Goal: Task Accomplishment & Management: Use online tool/utility

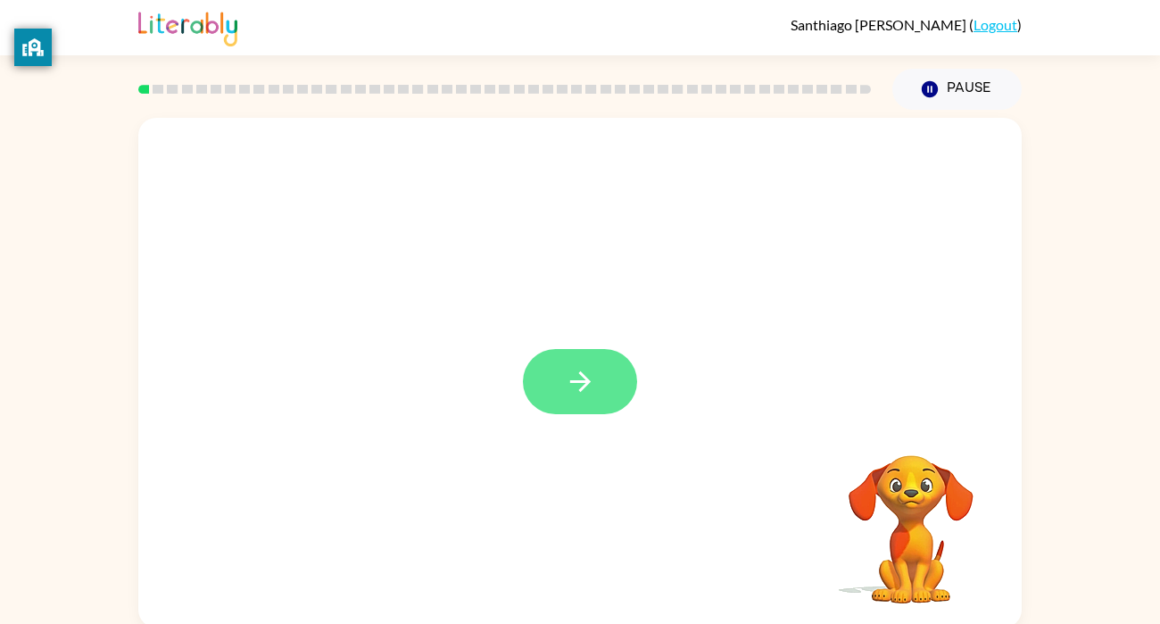
click at [596, 390] on button "button" at bounding box center [580, 381] width 114 height 65
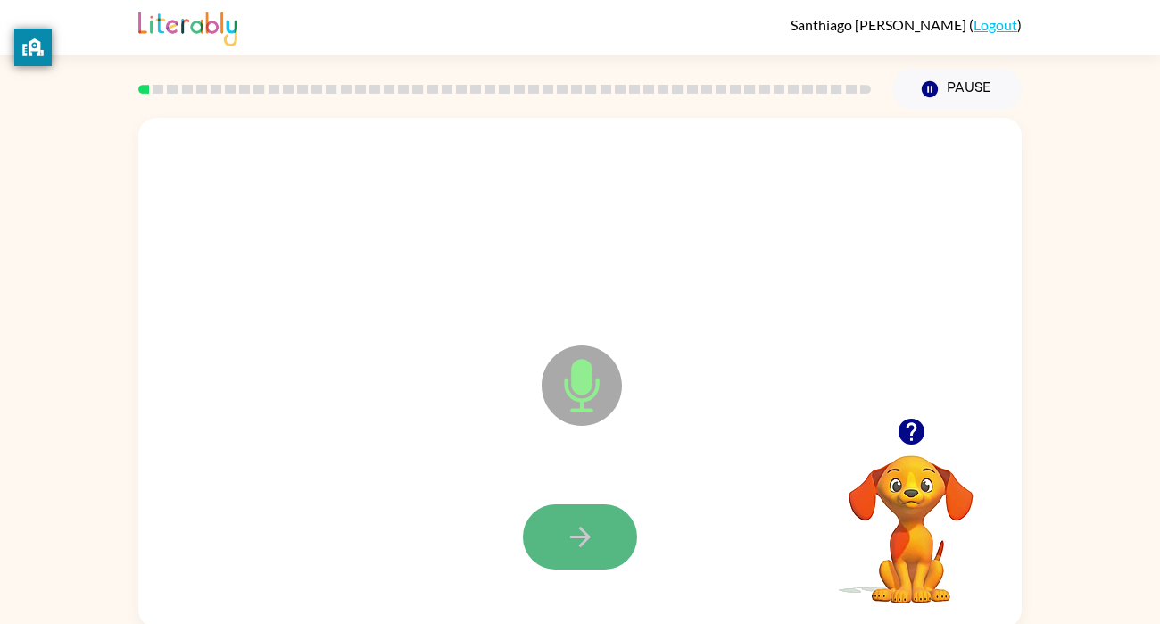
click at [582, 518] on button "button" at bounding box center [580, 536] width 114 height 65
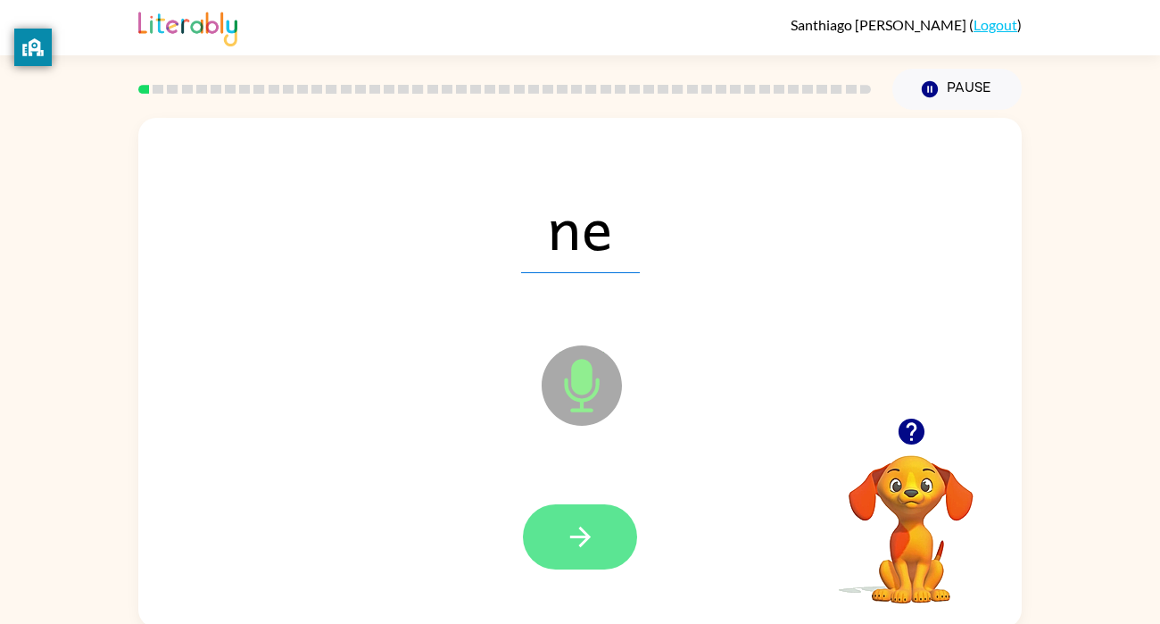
click at [600, 543] on button "button" at bounding box center [580, 536] width 114 height 65
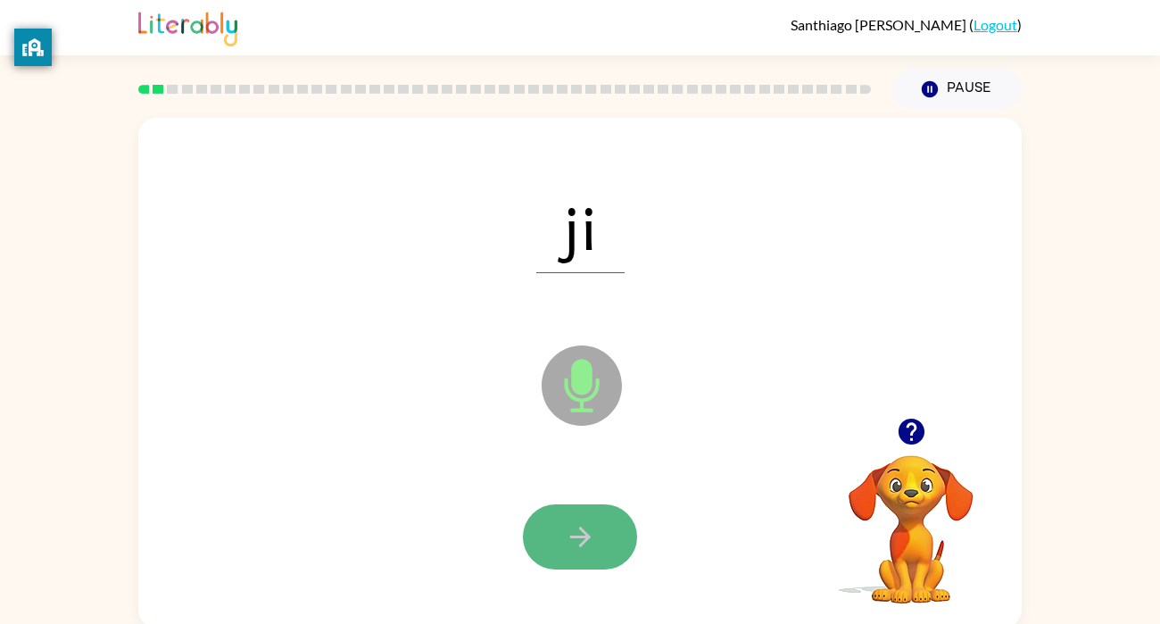
click at [602, 540] on button "button" at bounding box center [580, 536] width 114 height 65
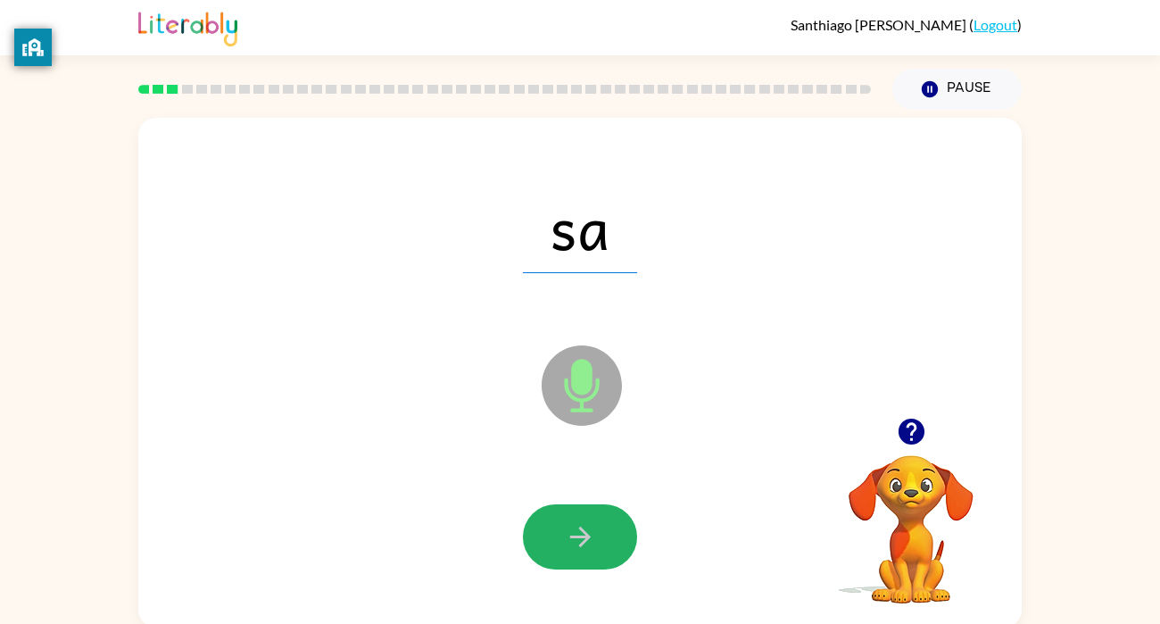
click at [598, 538] on button "button" at bounding box center [580, 536] width 114 height 65
click at [595, 536] on button "button" at bounding box center [580, 536] width 114 height 65
click at [595, 536] on icon "button" at bounding box center [580, 536] width 31 height 31
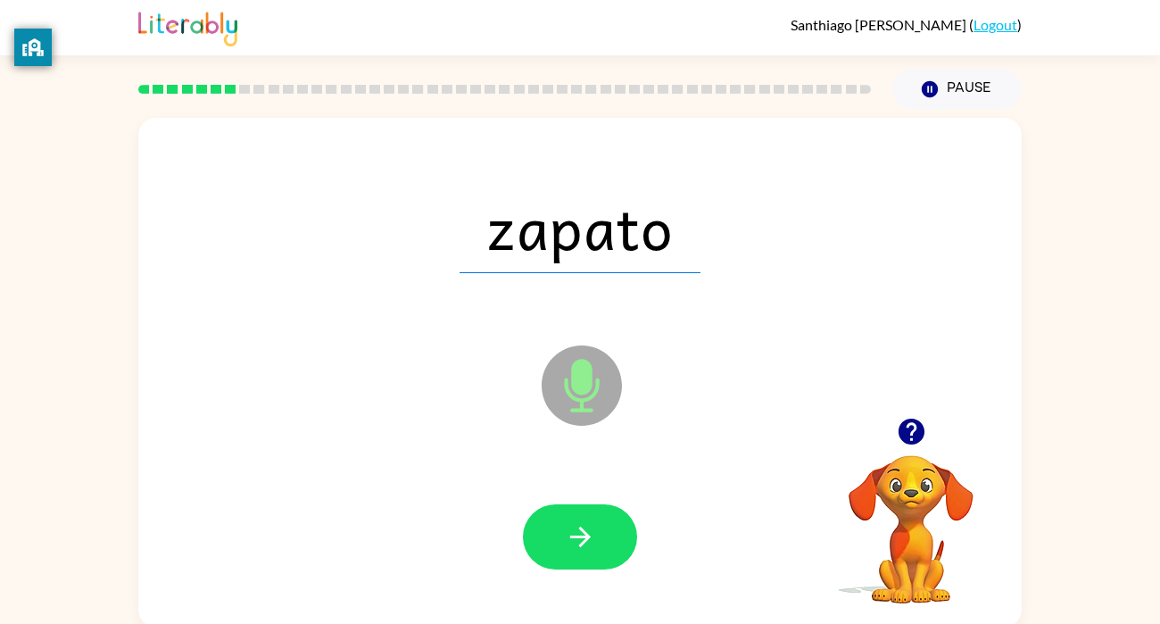
click at [595, 536] on icon "button" at bounding box center [580, 536] width 31 height 31
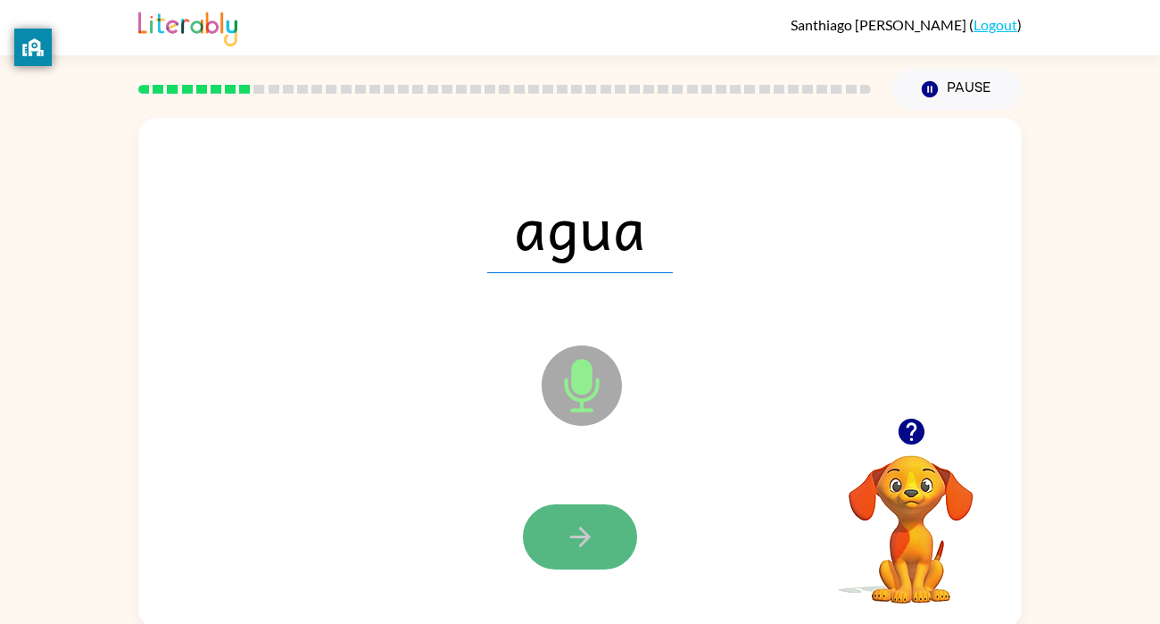
click at [601, 540] on button "button" at bounding box center [580, 536] width 114 height 65
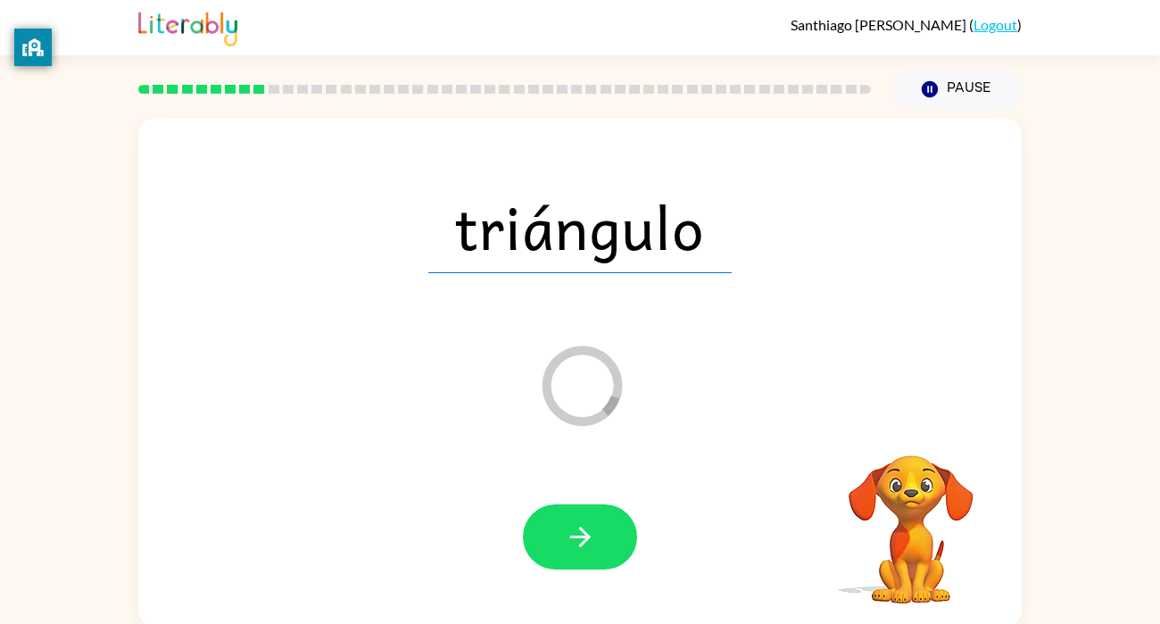
click at [601, 540] on button "button" at bounding box center [580, 536] width 114 height 65
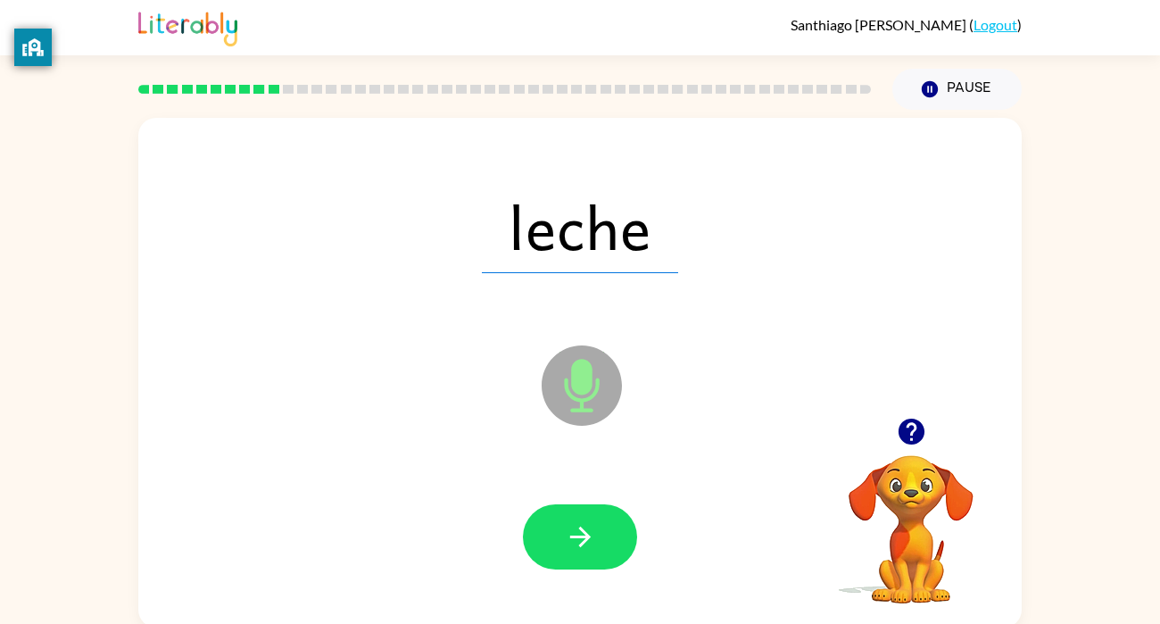
click at [601, 540] on button "button" at bounding box center [580, 536] width 114 height 65
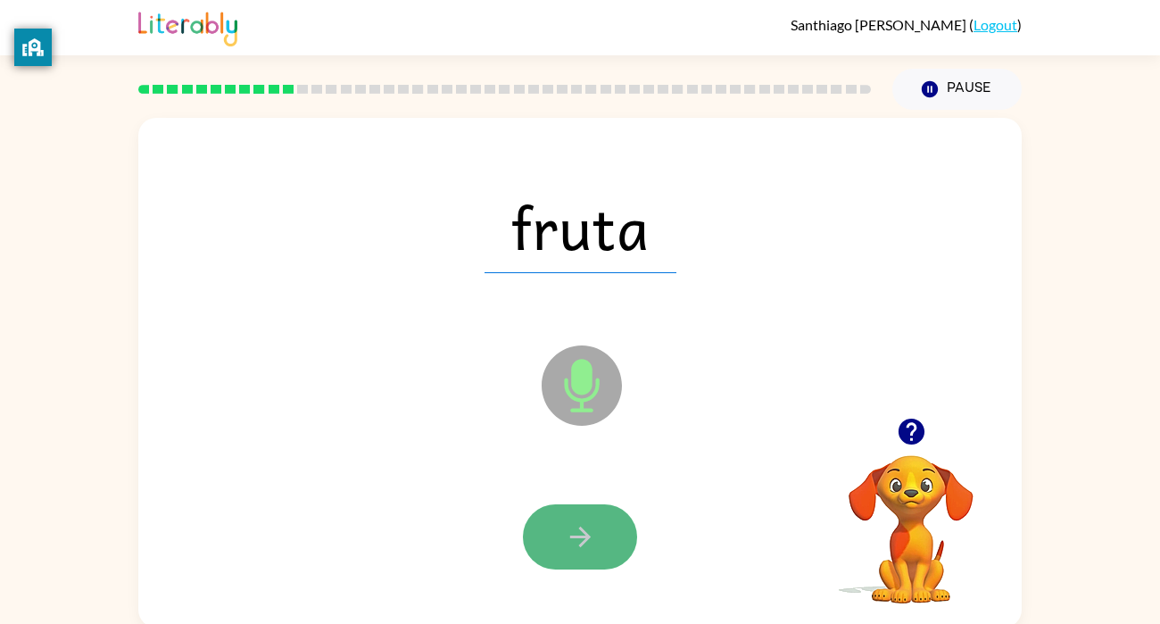
click at [607, 545] on button "button" at bounding box center [580, 536] width 114 height 65
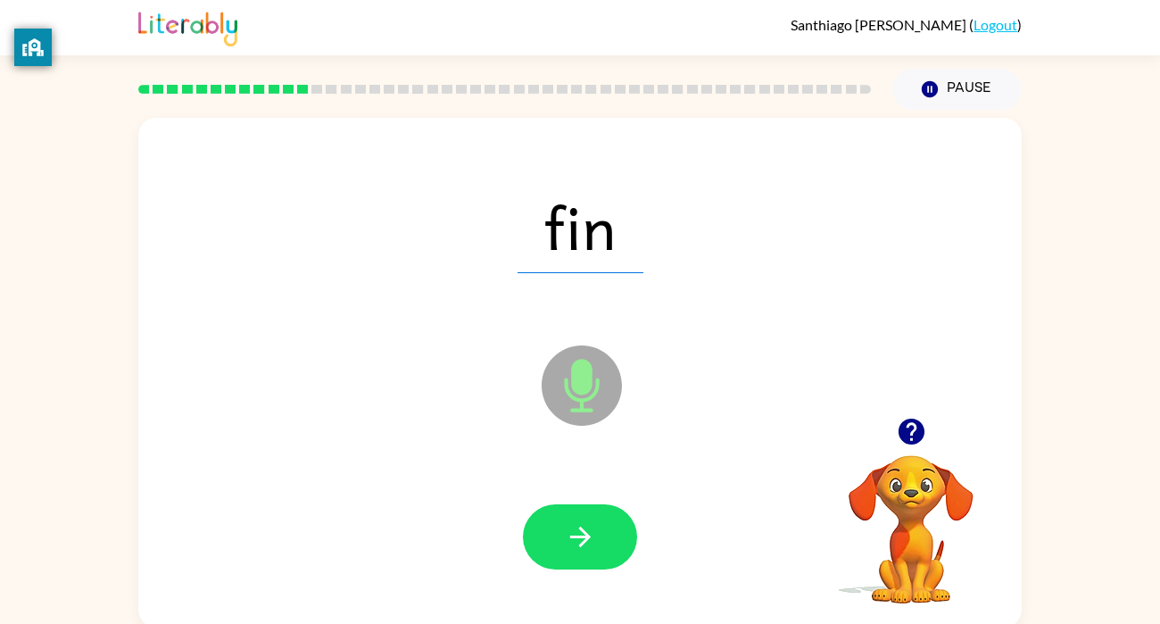
click at [607, 545] on button "button" at bounding box center [580, 536] width 114 height 65
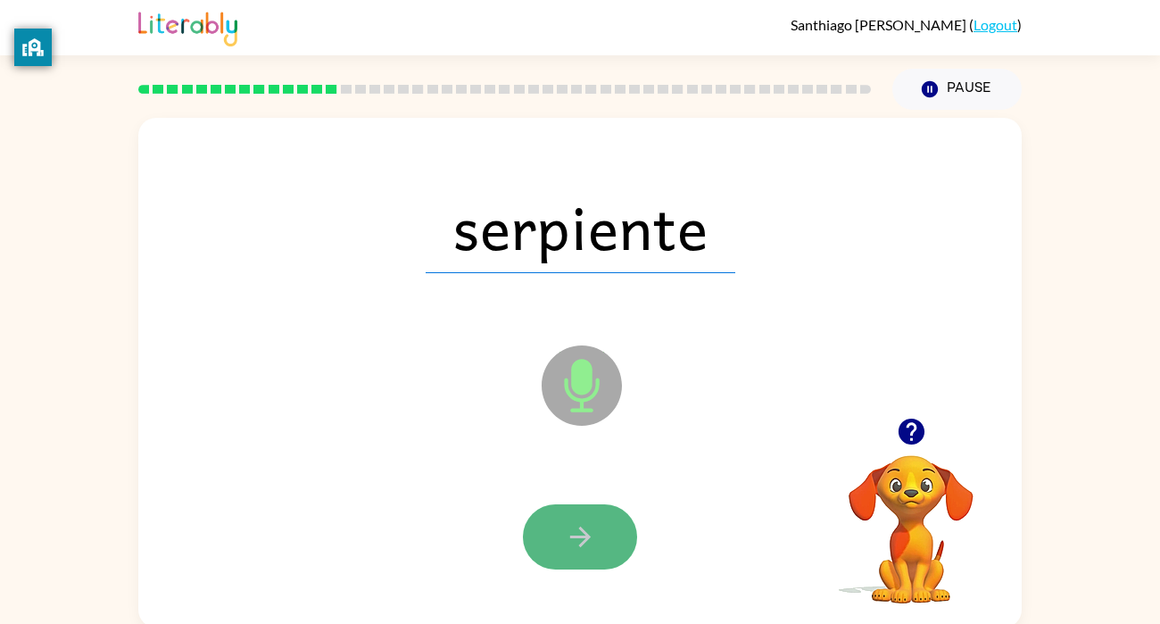
click at [581, 530] on icon "button" at bounding box center [579, 536] width 21 height 21
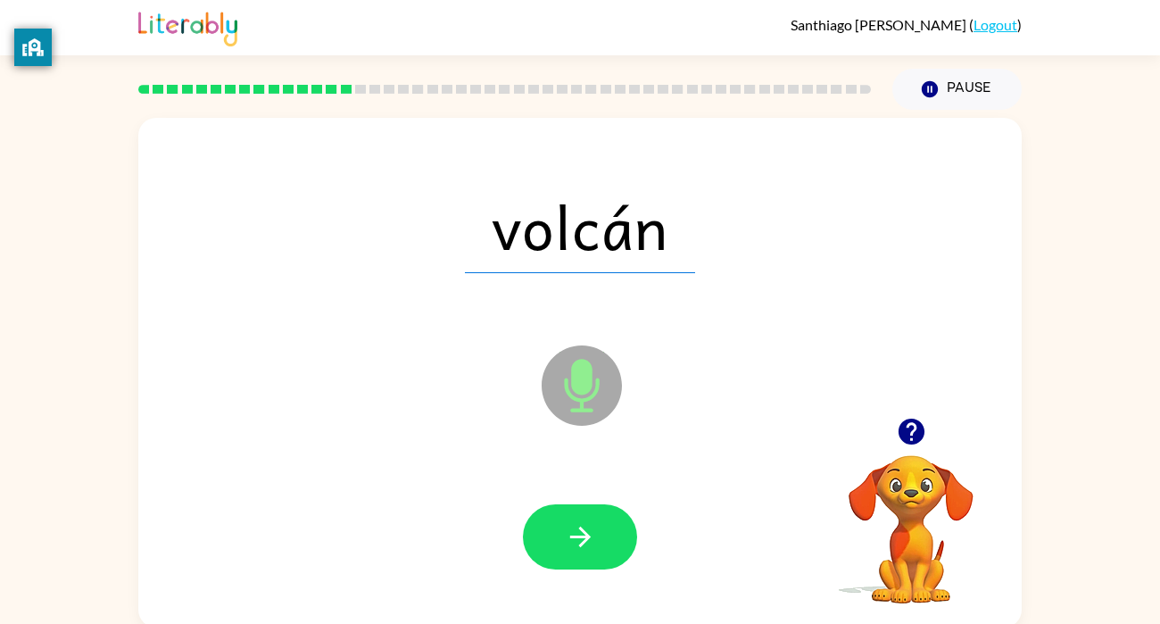
click at [581, 530] on icon "button" at bounding box center [579, 536] width 21 height 21
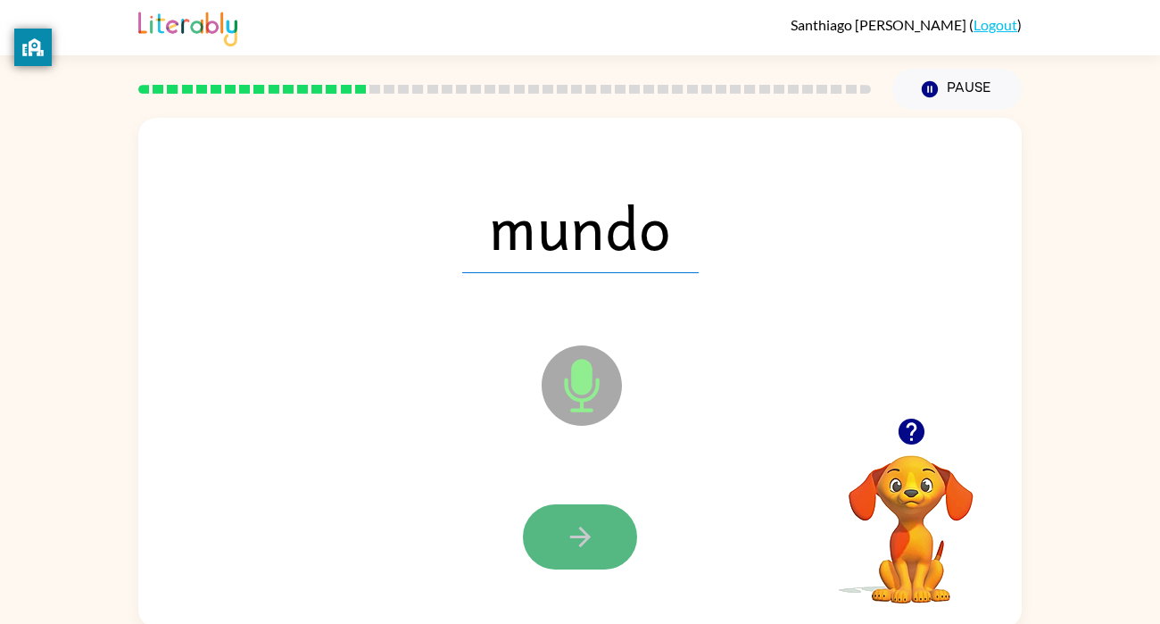
click at [586, 533] on icon "button" at bounding box center [580, 536] width 31 height 31
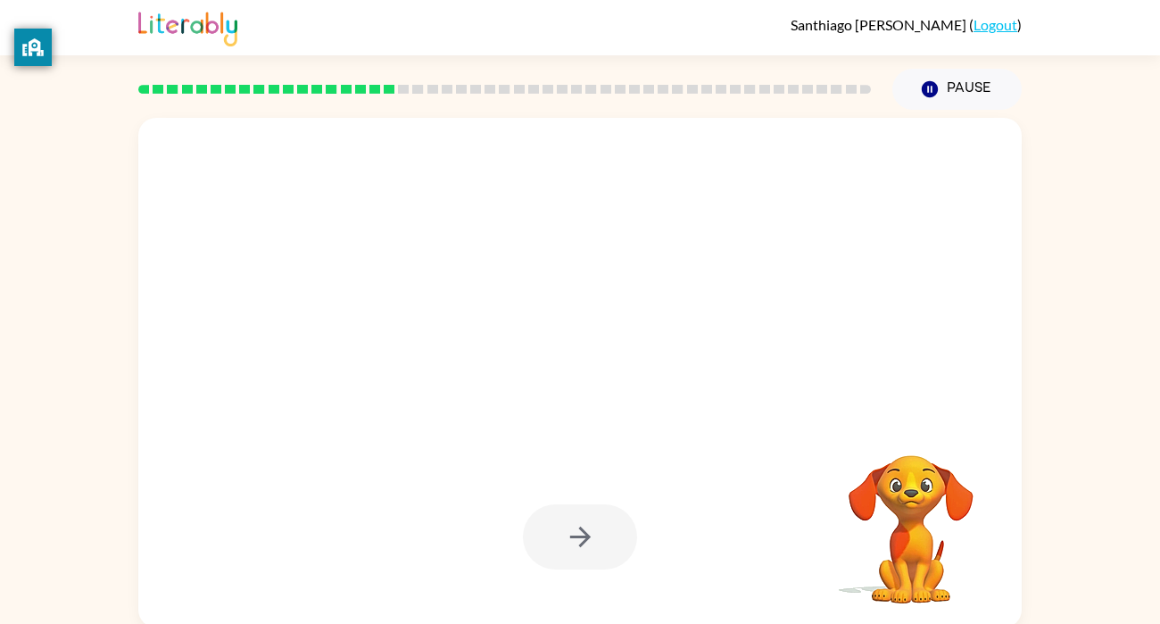
click at [587, 534] on div at bounding box center [580, 536] width 114 height 65
click at [580, 513] on div at bounding box center [580, 536] width 114 height 65
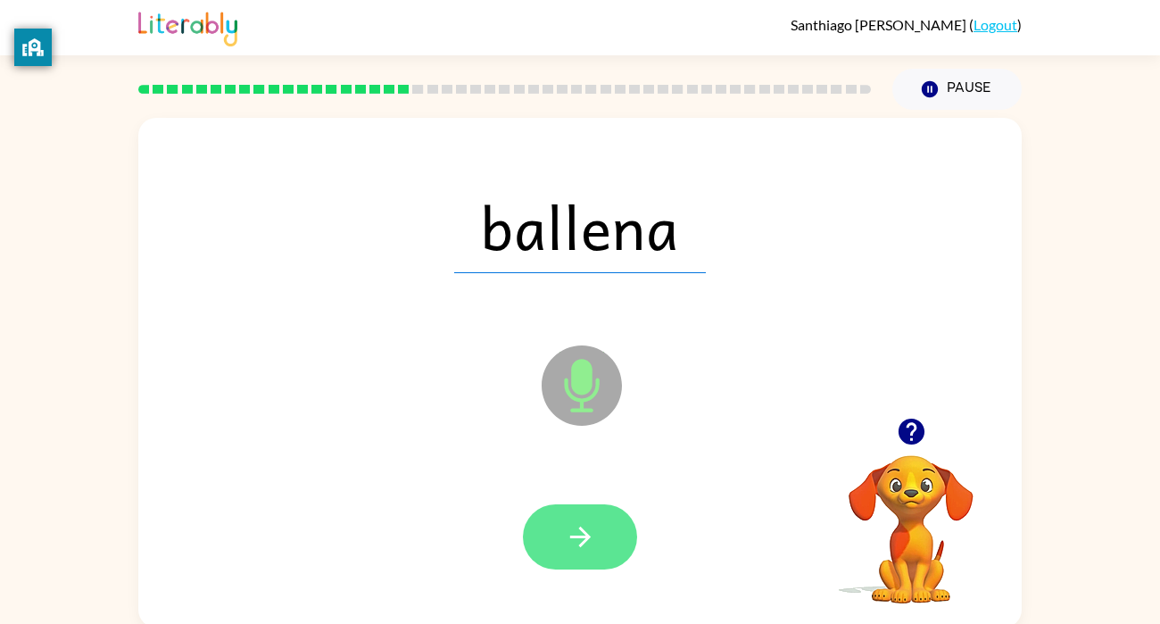
click at [588, 510] on button "button" at bounding box center [580, 536] width 114 height 65
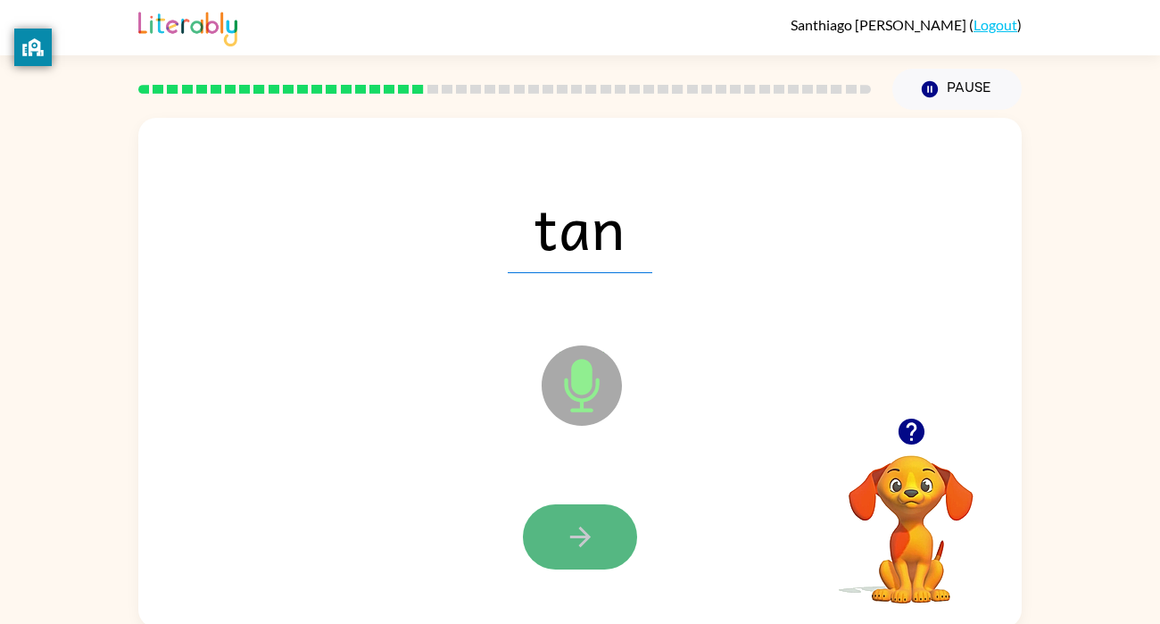
click at [588, 510] on button "button" at bounding box center [580, 536] width 114 height 65
click at [593, 513] on button "button" at bounding box center [580, 536] width 114 height 65
click at [595, 510] on button "button" at bounding box center [580, 536] width 114 height 65
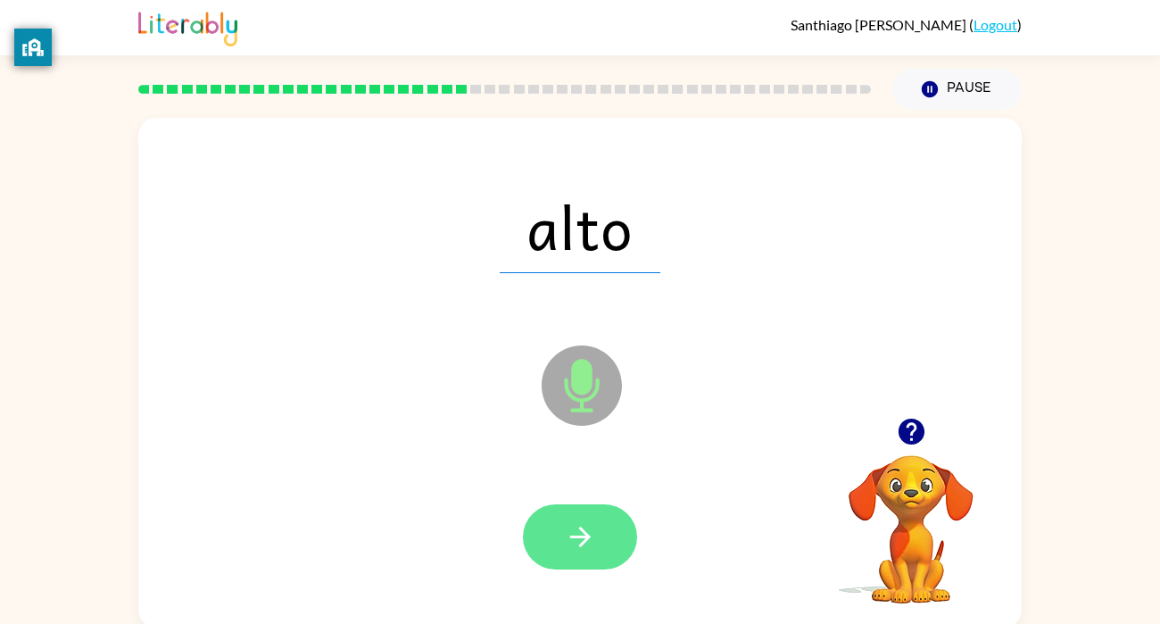
click at [601, 504] on button "button" at bounding box center [580, 536] width 114 height 65
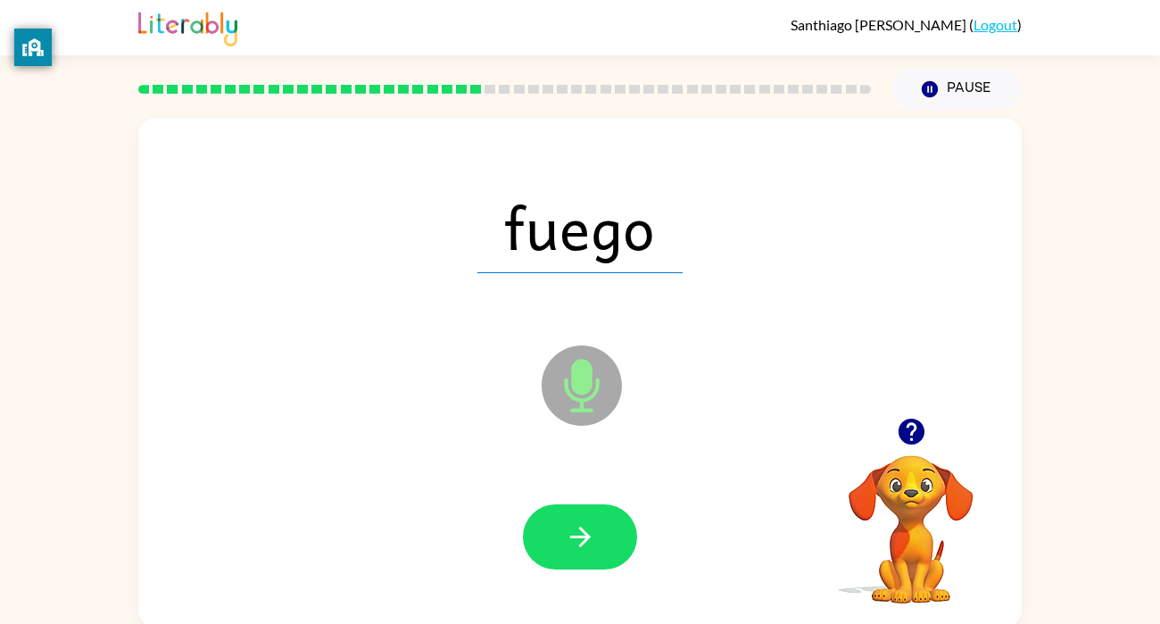
click at [601, 504] on button "button" at bounding box center [580, 536] width 114 height 65
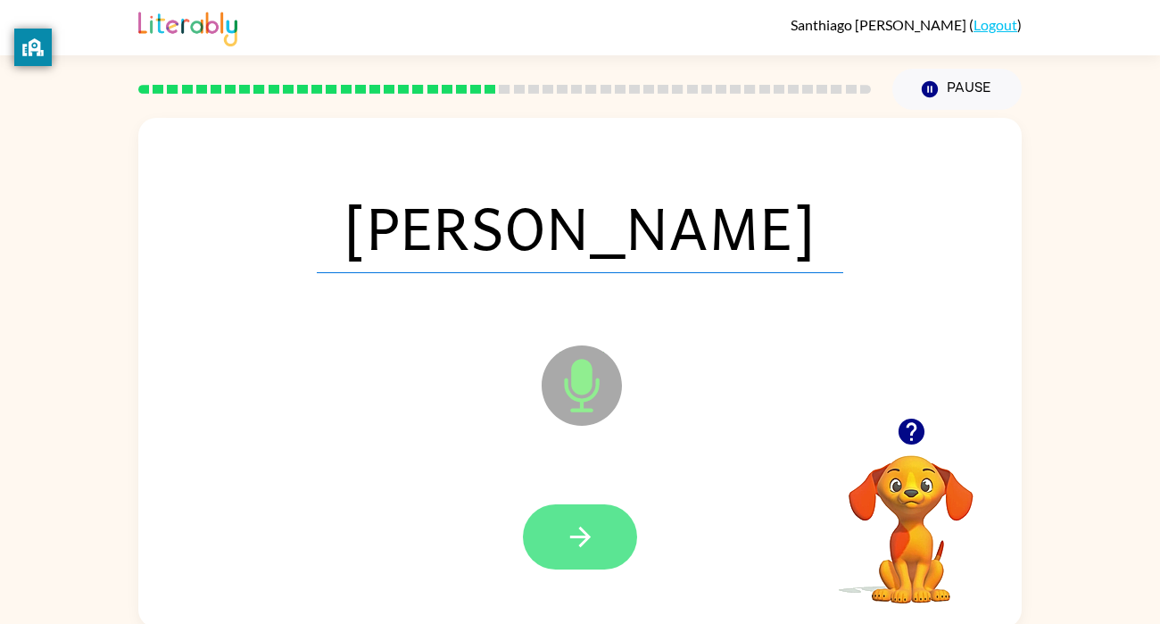
click at [599, 511] on button "button" at bounding box center [580, 536] width 114 height 65
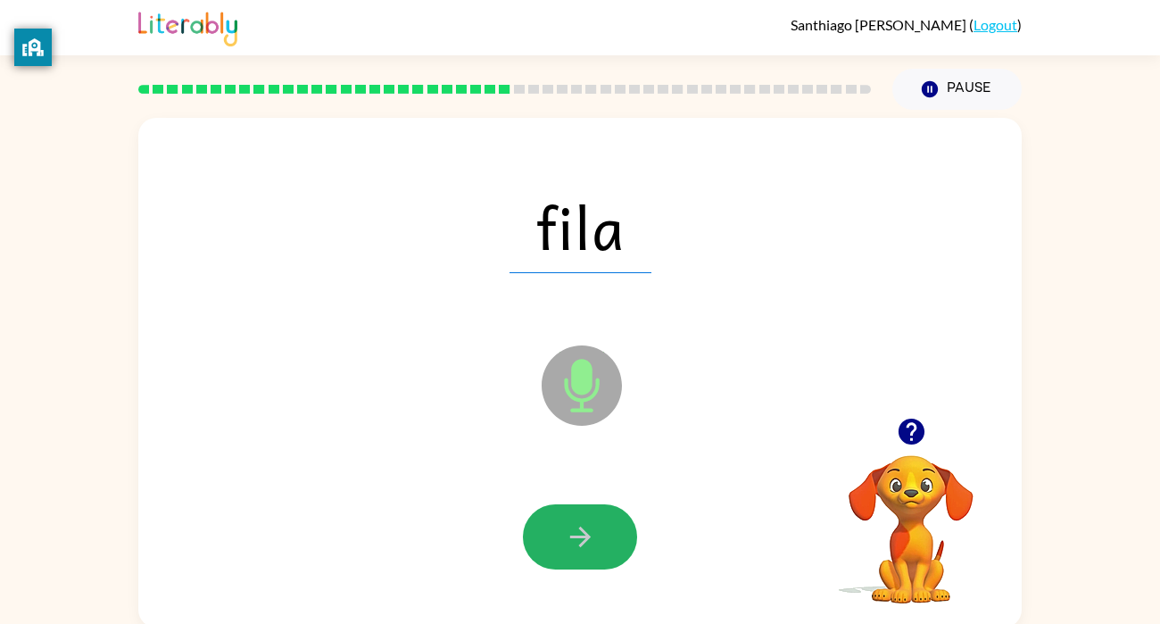
click at [599, 511] on button "button" at bounding box center [580, 536] width 114 height 65
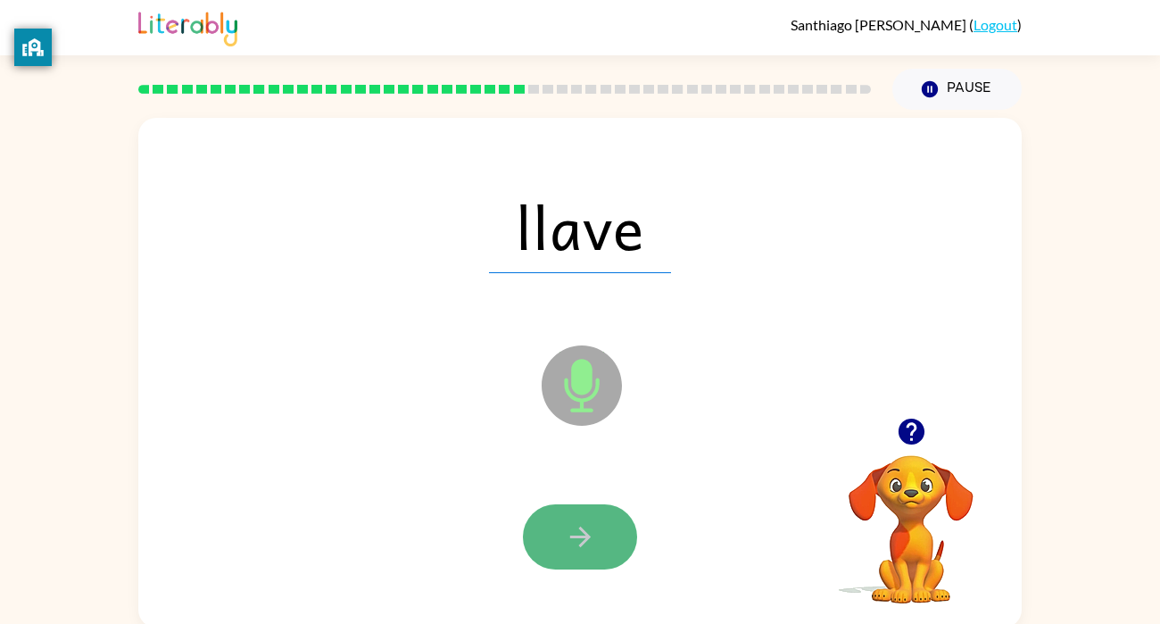
click at [618, 510] on button "button" at bounding box center [580, 536] width 114 height 65
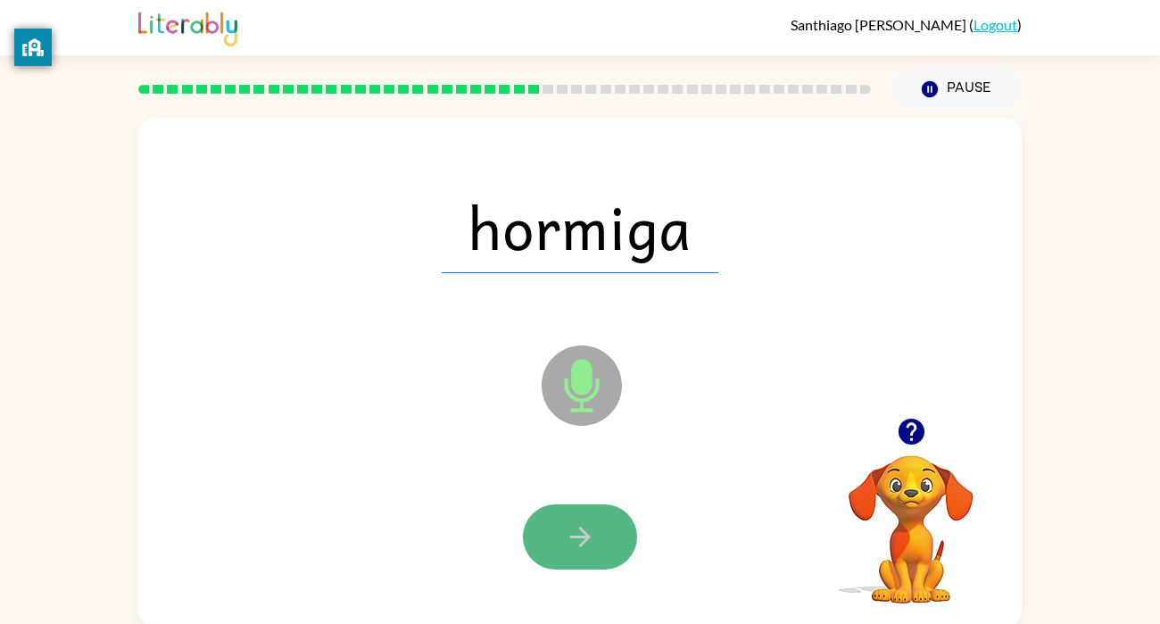
click at [614, 507] on button "button" at bounding box center [580, 536] width 114 height 65
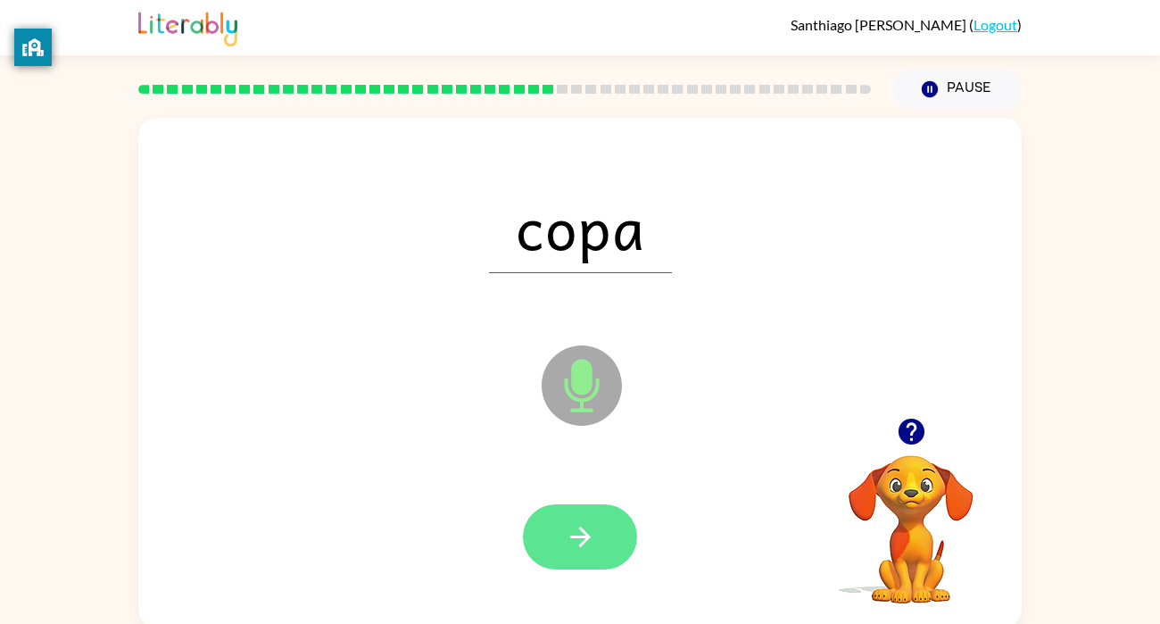
click at [613, 509] on button "button" at bounding box center [580, 536] width 114 height 65
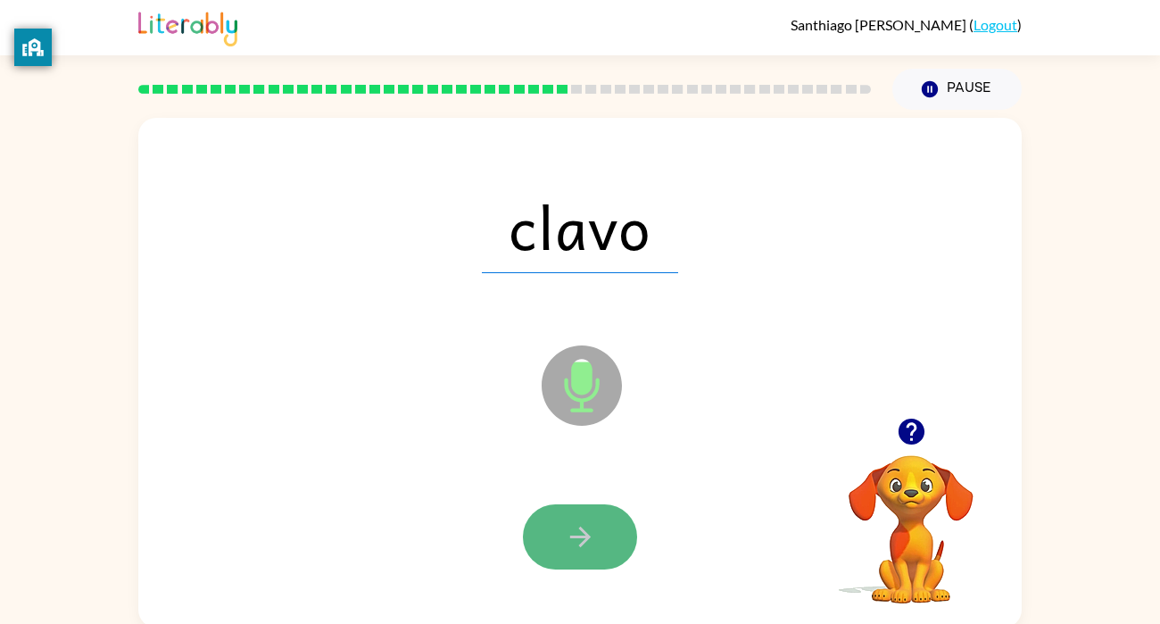
click at [611, 513] on button "button" at bounding box center [580, 536] width 114 height 65
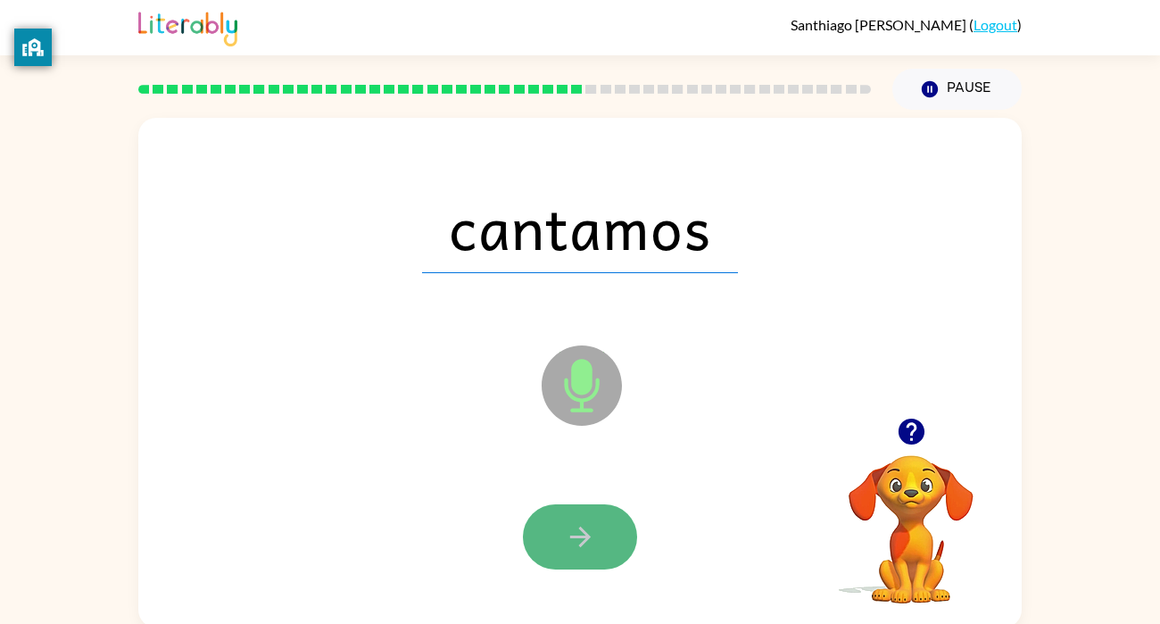
click at [614, 515] on button "button" at bounding box center [580, 536] width 114 height 65
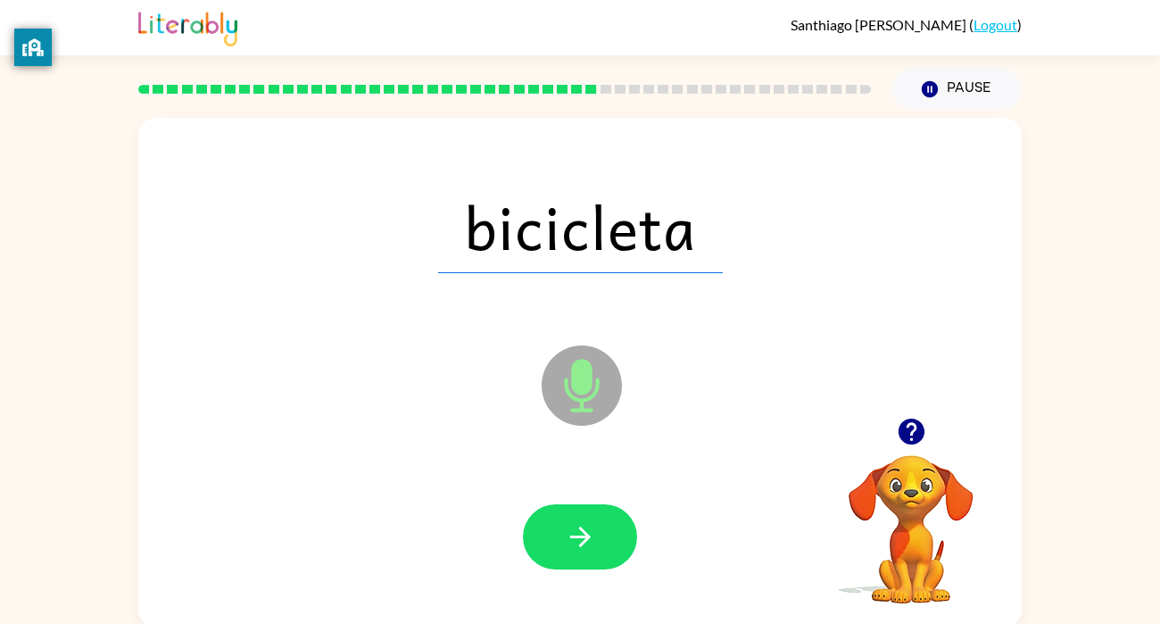
click at [615, 512] on button "button" at bounding box center [580, 536] width 114 height 65
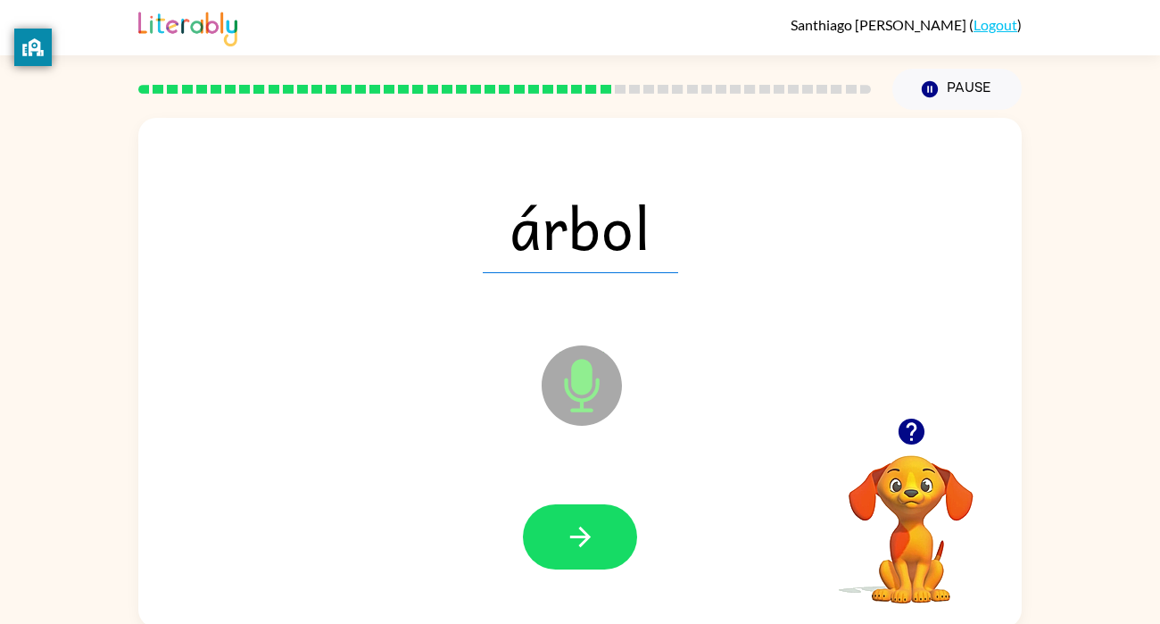
click at [615, 512] on button "button" at bounding box center [580, 536] width 114 height 65
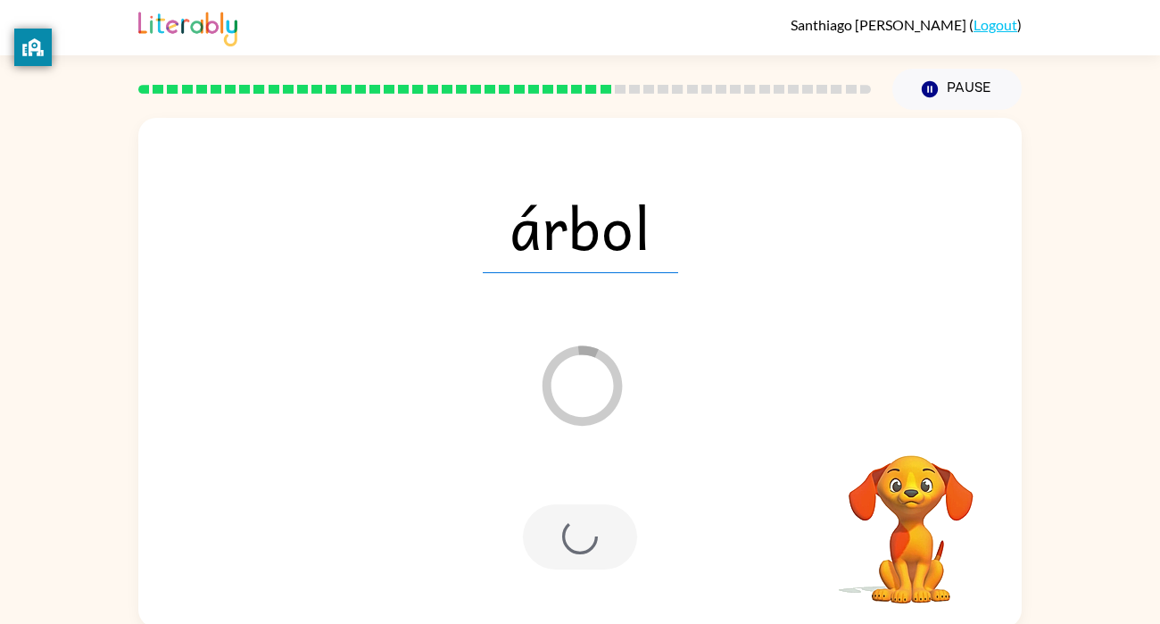
click at [615, 512] on div at bounding box center [580, 536] width 114 height 65
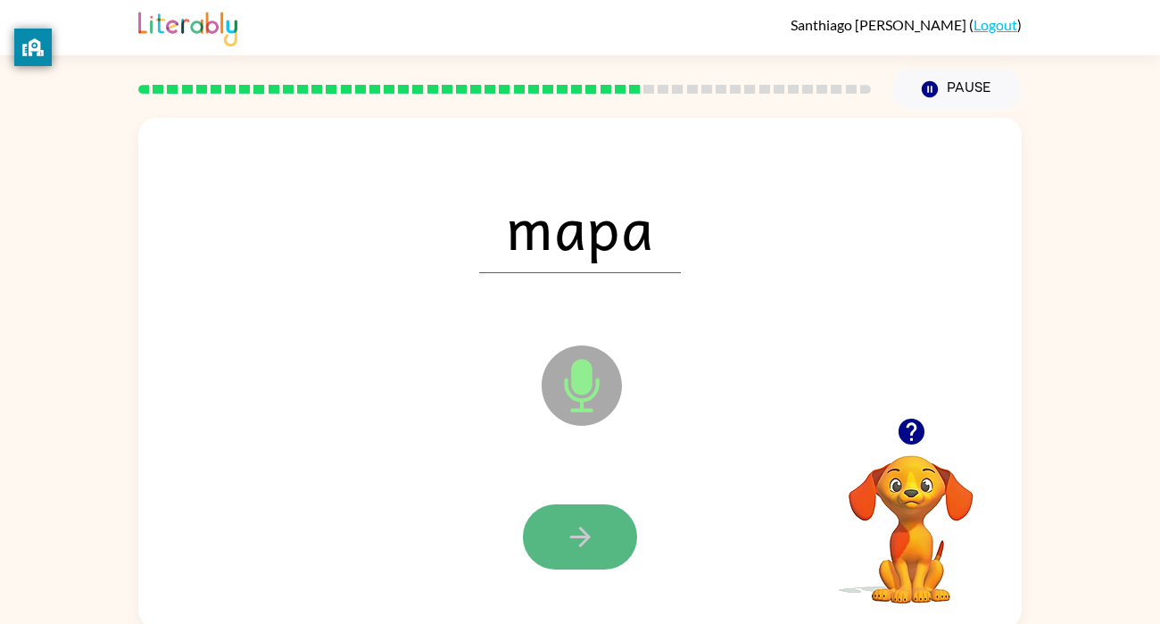
click at [613, 516] on button "button" at bounding box center [580, 536] width 114 height 65
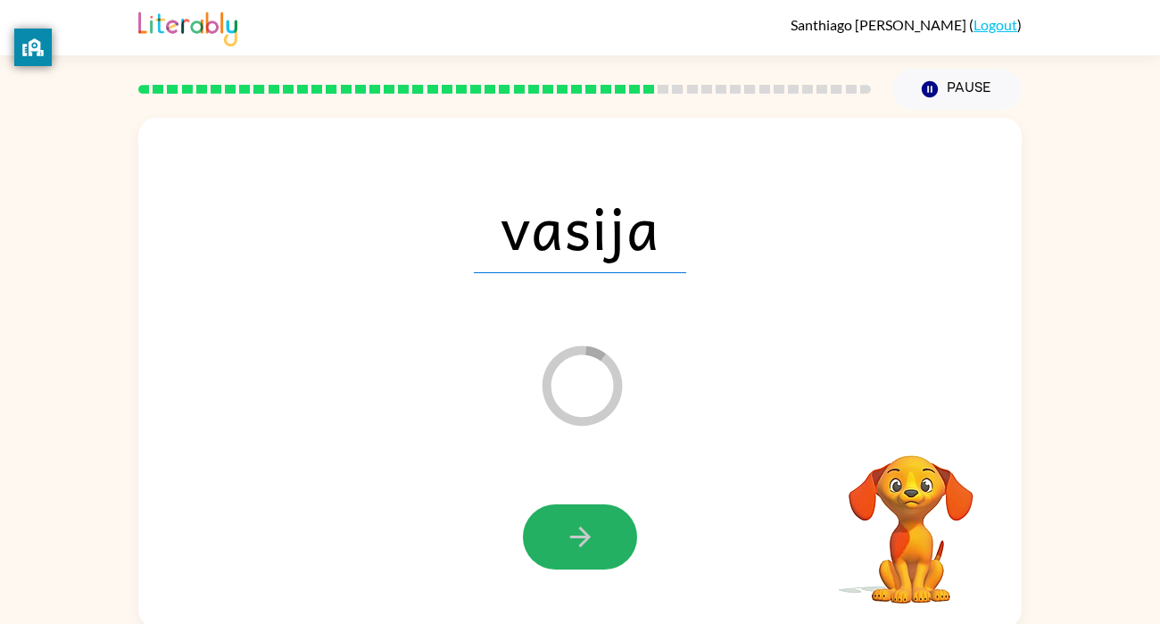
click at [614, 521] on button "button" at bounding box center [580, 536] width 114 height 65
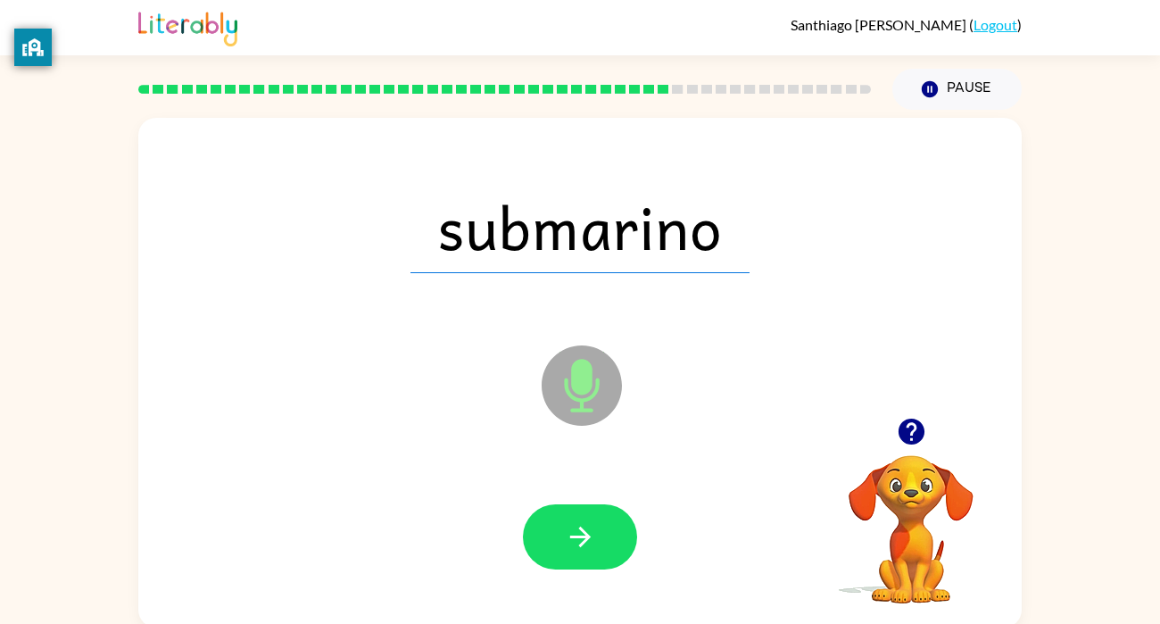
click at [614, 521] on button "button" at bounding box center [580, 536] width 114 height 65
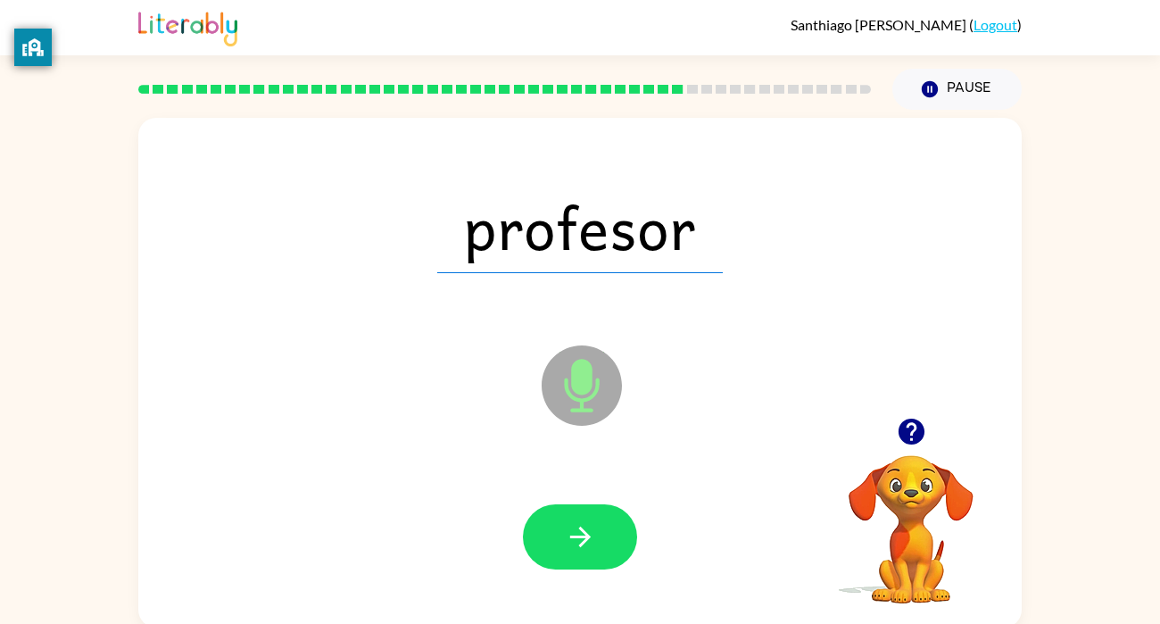
click at [614, 521] on button "button" at bounding box center [580, 536] width 114 height 65
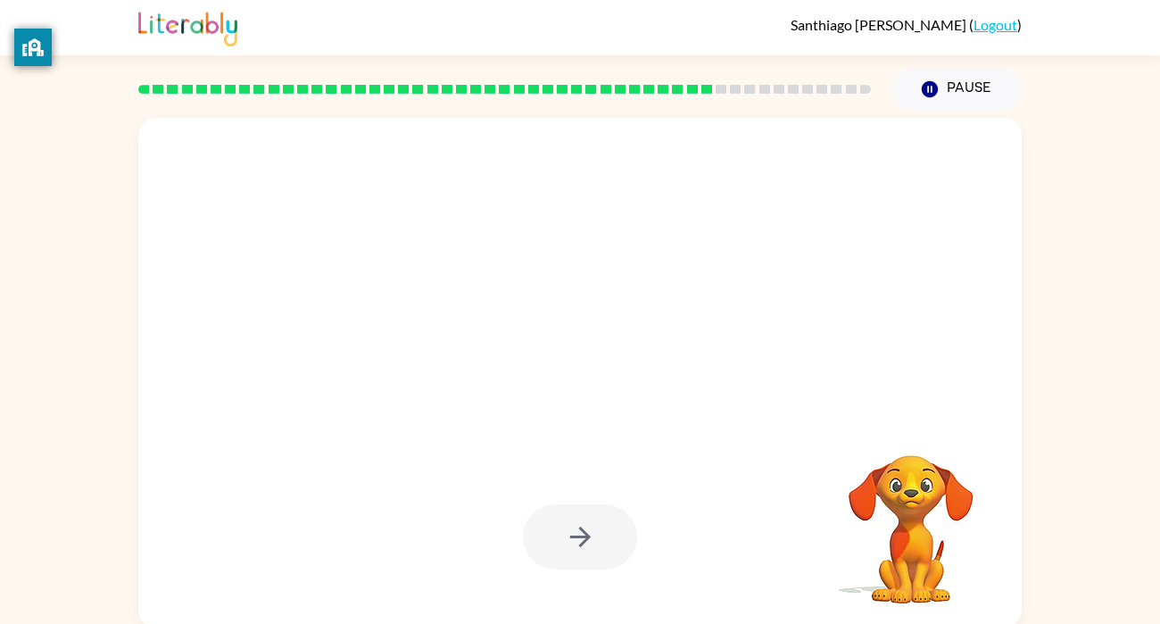
drag, startPoint x: 584, startPoint y: 526, endPoint x: 565, endPoint y: 523, distance: 18.9
click at [565, 523] on div at bounding box center [580, 536] width 114 height 65
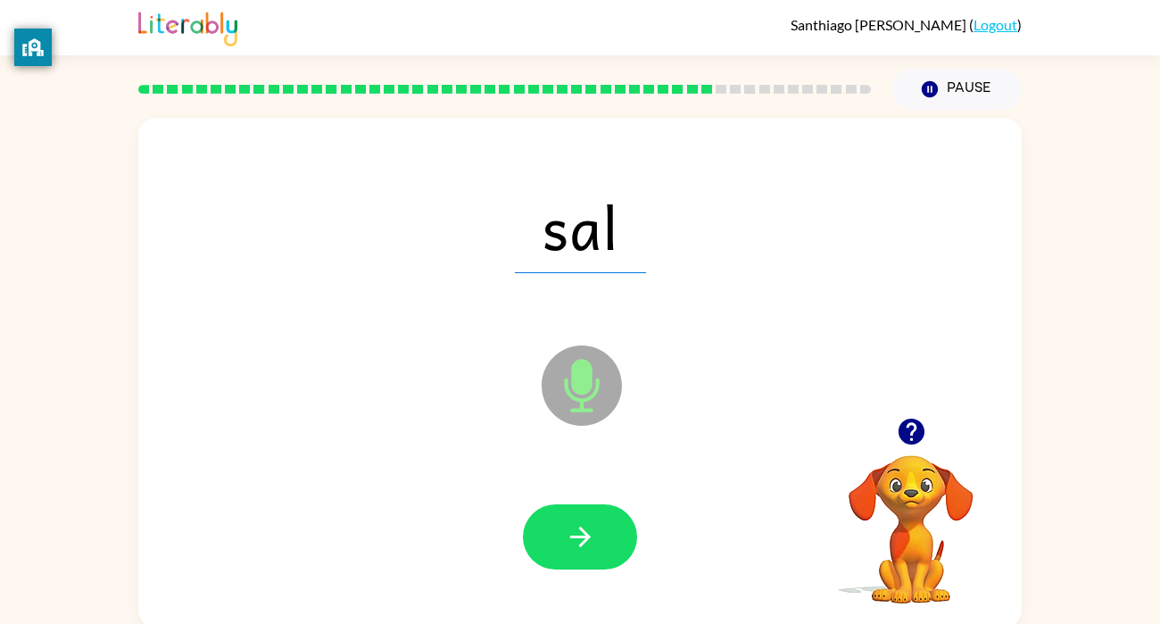
click at [565, 523] on icon "button" at bounding box center [580, 536] width 31 height 31
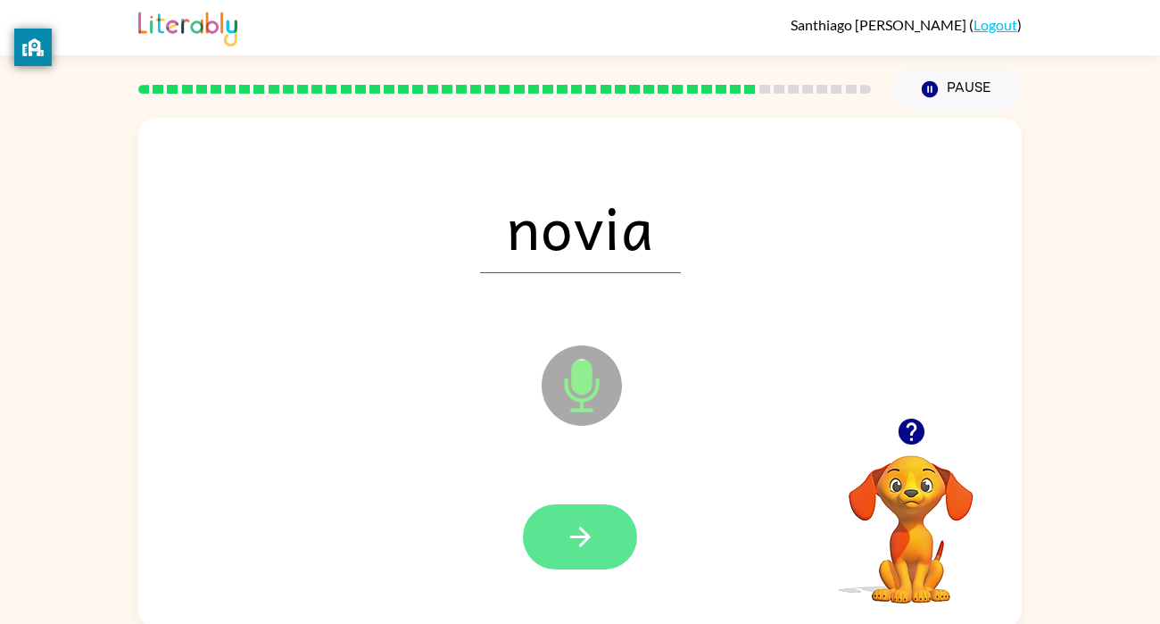
click at [566, 522] on icon "button" at bounding box center [580, 536] width 31 height 31
click at [590, 542] on icon "button" at bounding box center [580, 536] width 31 height 31
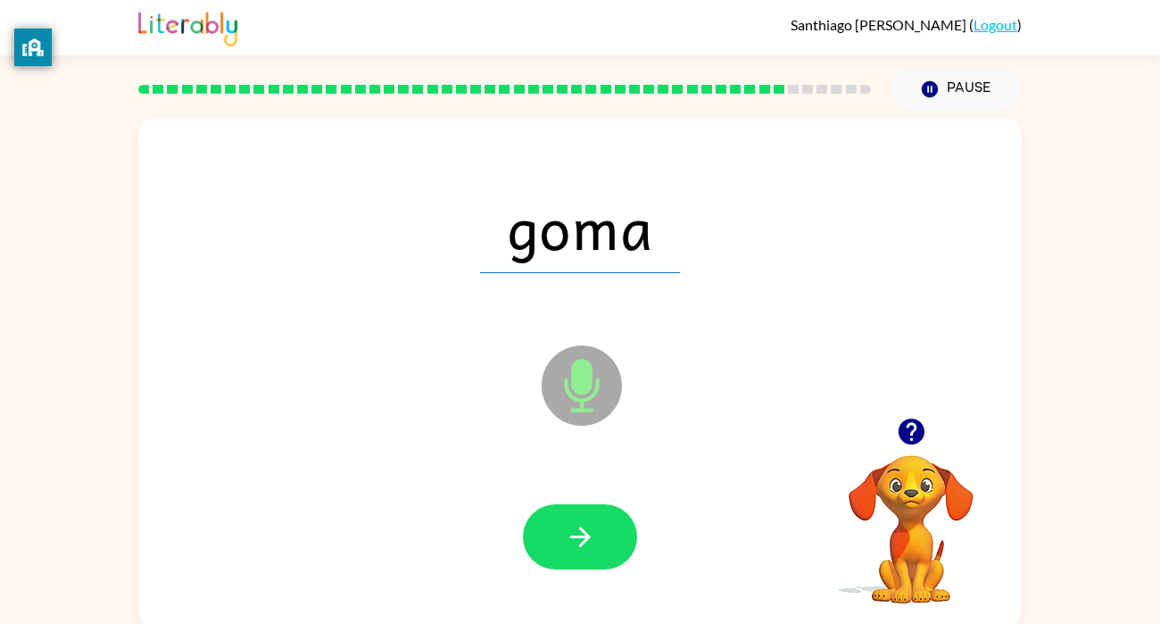
click at [590, 542] on icon "button" at bounding box center [580, 536] width 31 height 31
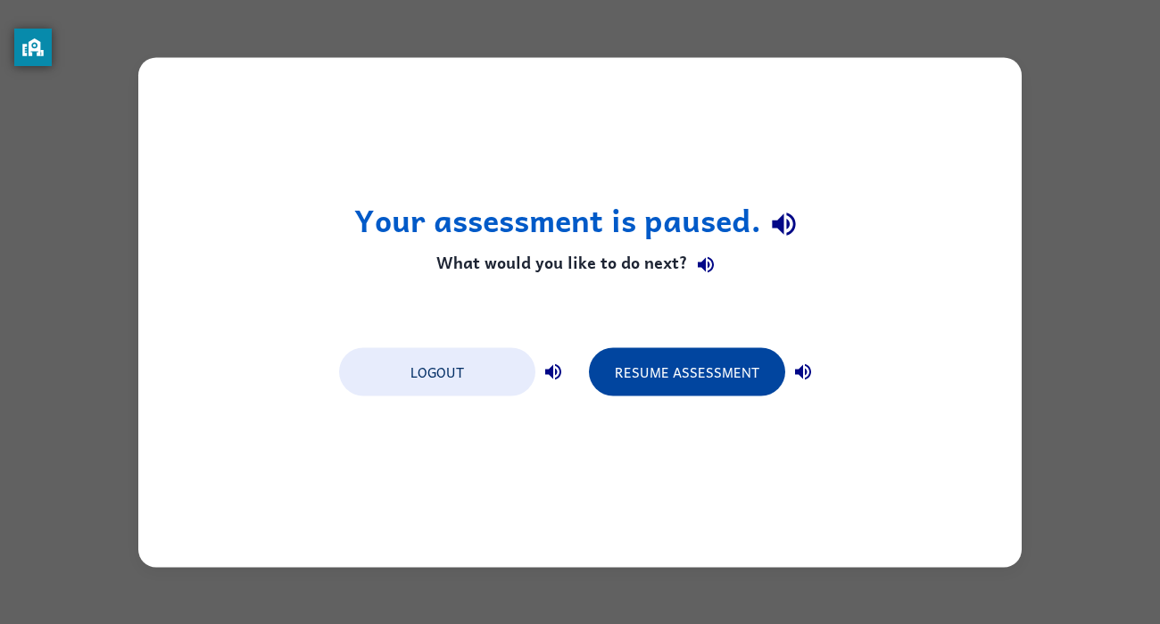
click at [659, 381] on button "Resume Assessment" at bounding box center [687, 371] width 196 height 48
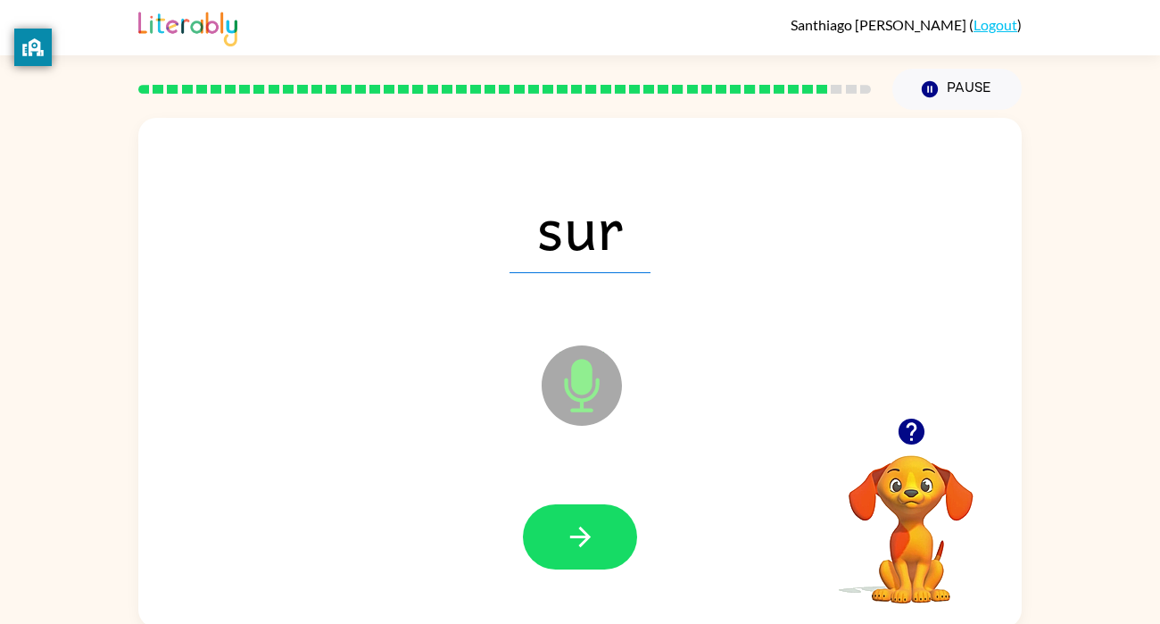
click at [659, 381] on icon "Microphone The Microphone is here when it is your turn to talk" at bounding box center [671, 408] width 268 height 134
click at [590, 513] on button "button" at bounding box center [580, 536] width 114 height 65
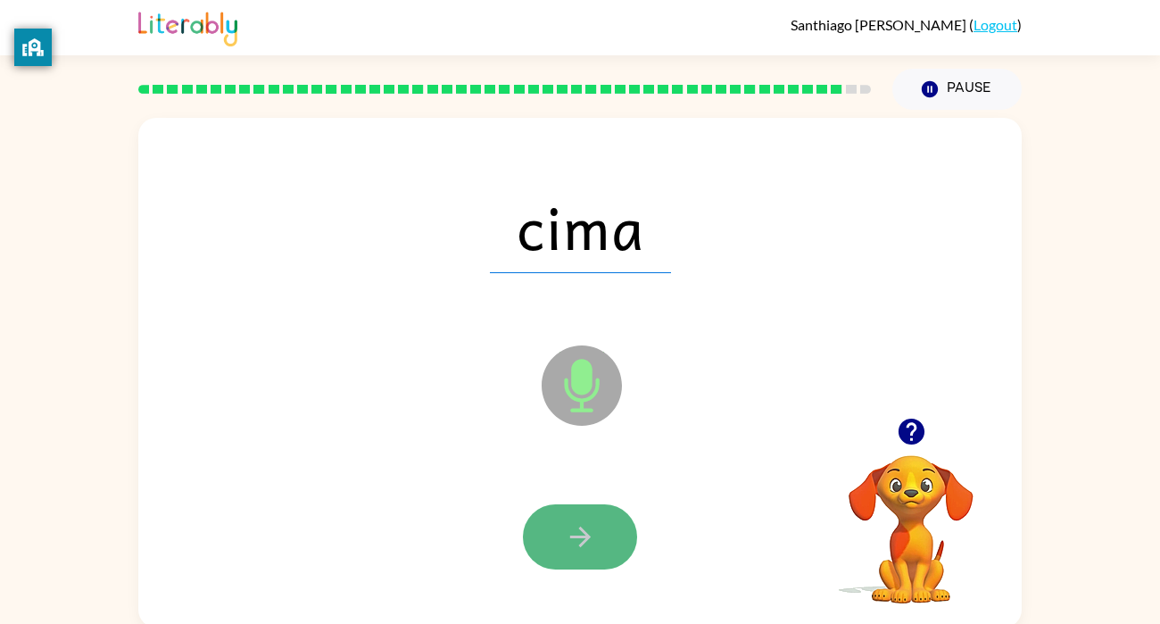
click at [598, 506] on button "button" at bounding box center [580, 536] width 114 height 65
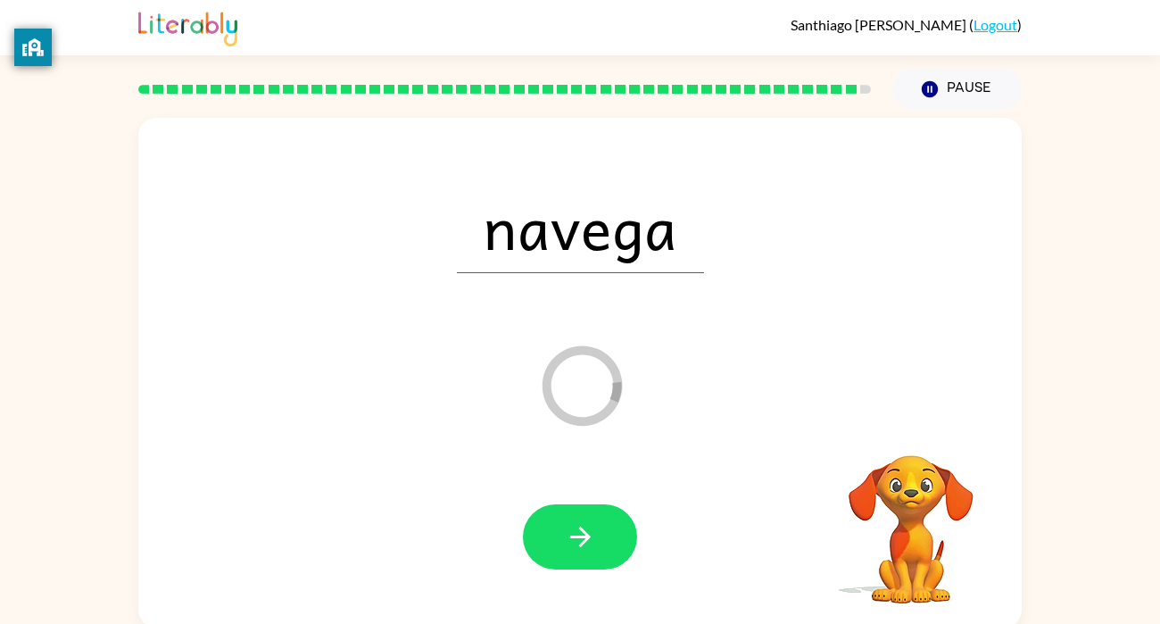
click at [598, 506] on button "button" at bounding box center [580, 536] width 114 height 65
